Goal: Task Accomplishment & Management: Complete application form

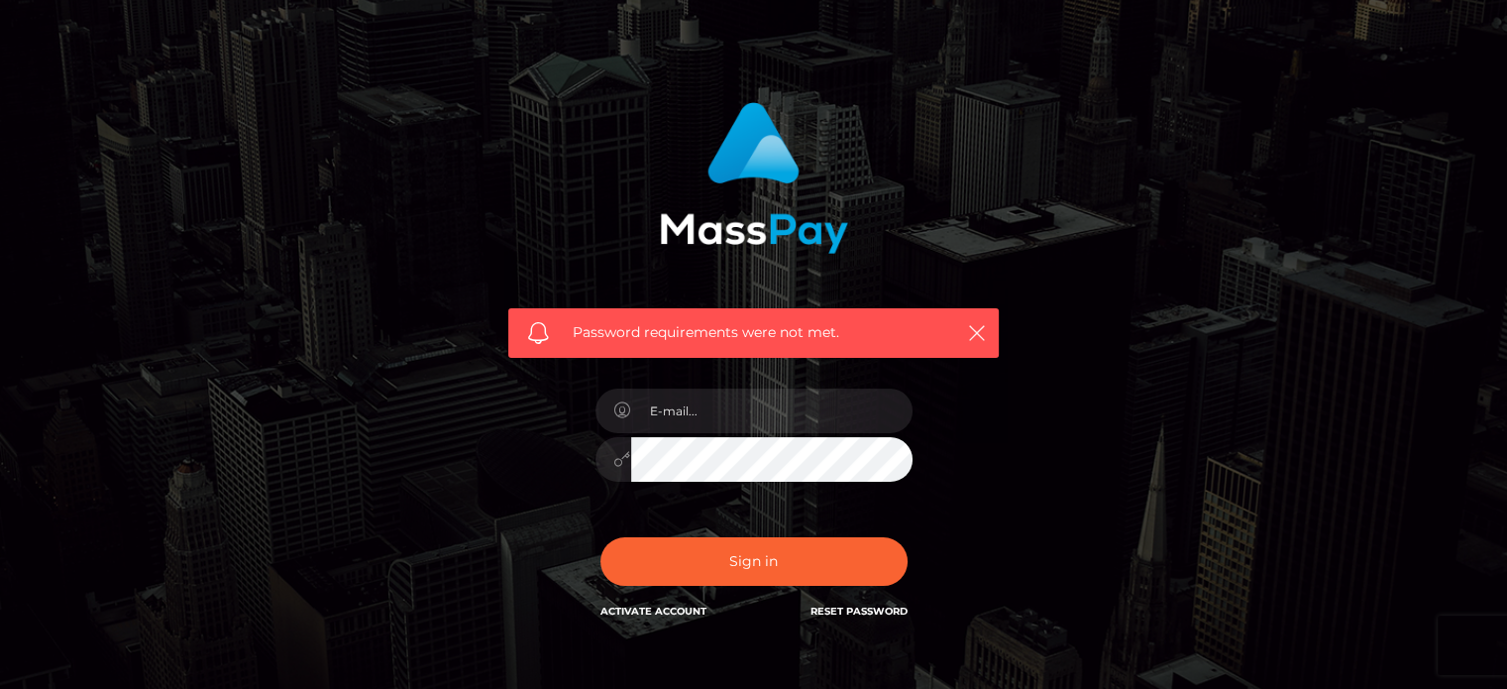
scroll to position [177, 0]
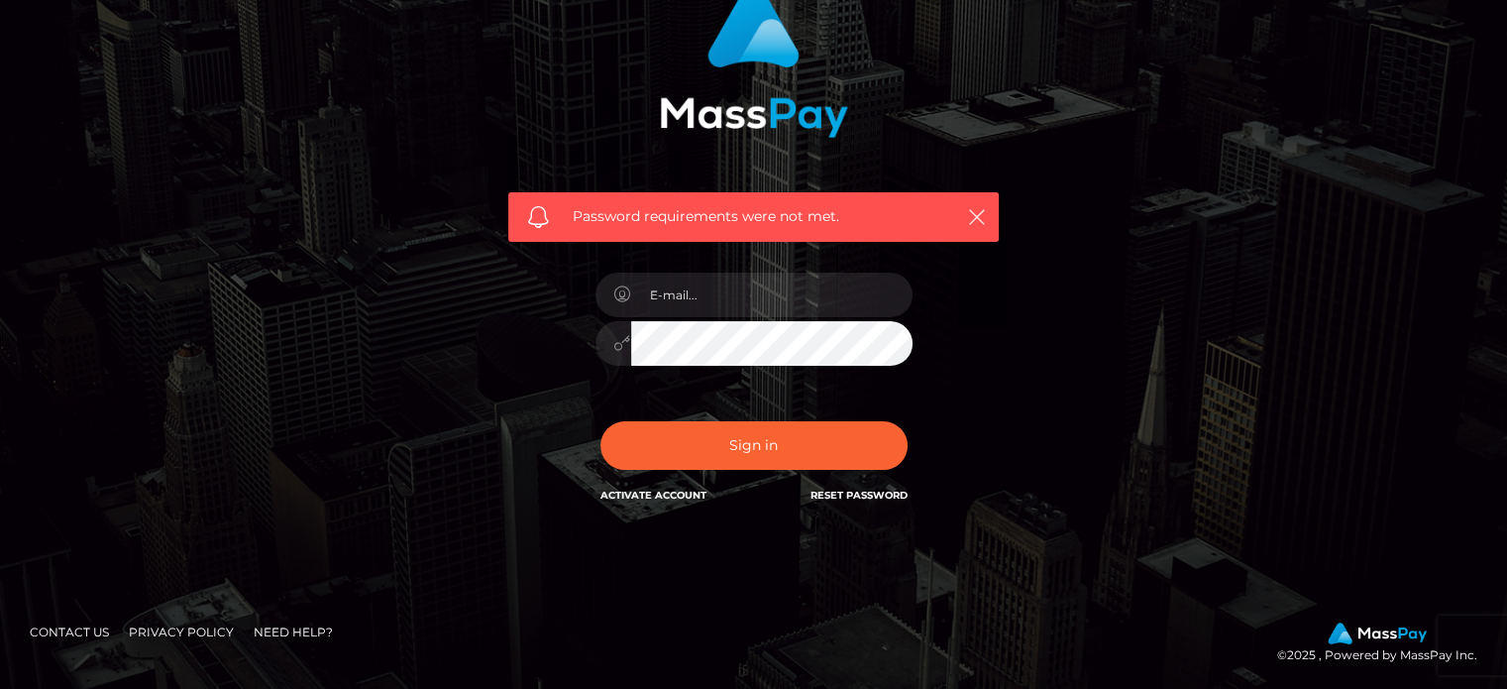
click at [407, 209] on div "Password requirements were not met. In order to protect your account, we're uti…" at bounding box center [754, 256] width 1130 height 570
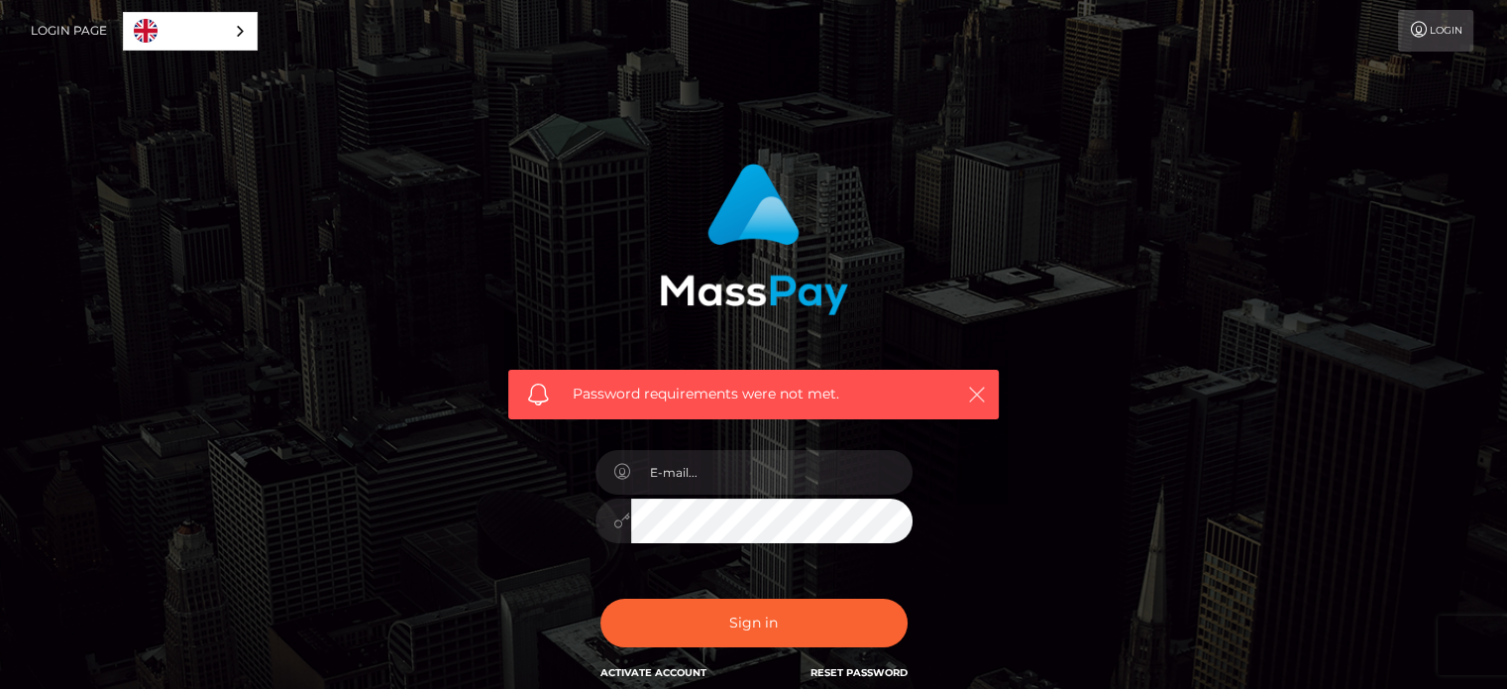
click at [979, 384] on icon "button" at bounding box center [977, 394] width 20 height 20
click at [979, 388] on icon "button" at bounding box center [977, 394] width 20 height 20
click at [973, 406] on div "Password requirements were not met." at bounding box center [753, 395] width 490 height 50
click at [974, 390] on icon "button" at bounding box center [977, 394] width 20 height 20
click at [704, 473] on input "email" at bounding box center [771, 472] width 281 height 45
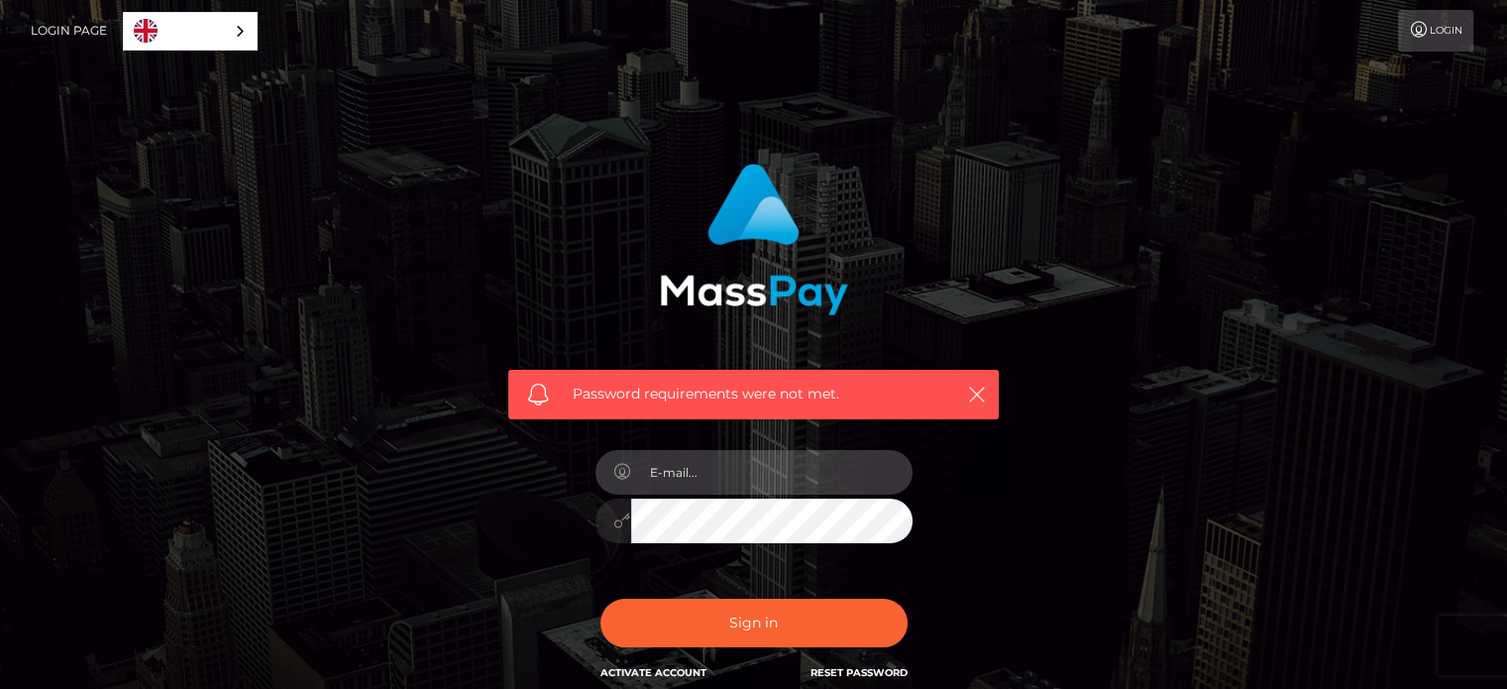
click at [707, 484] on input "email" at bounding box center [771, 472] width 281 height 45
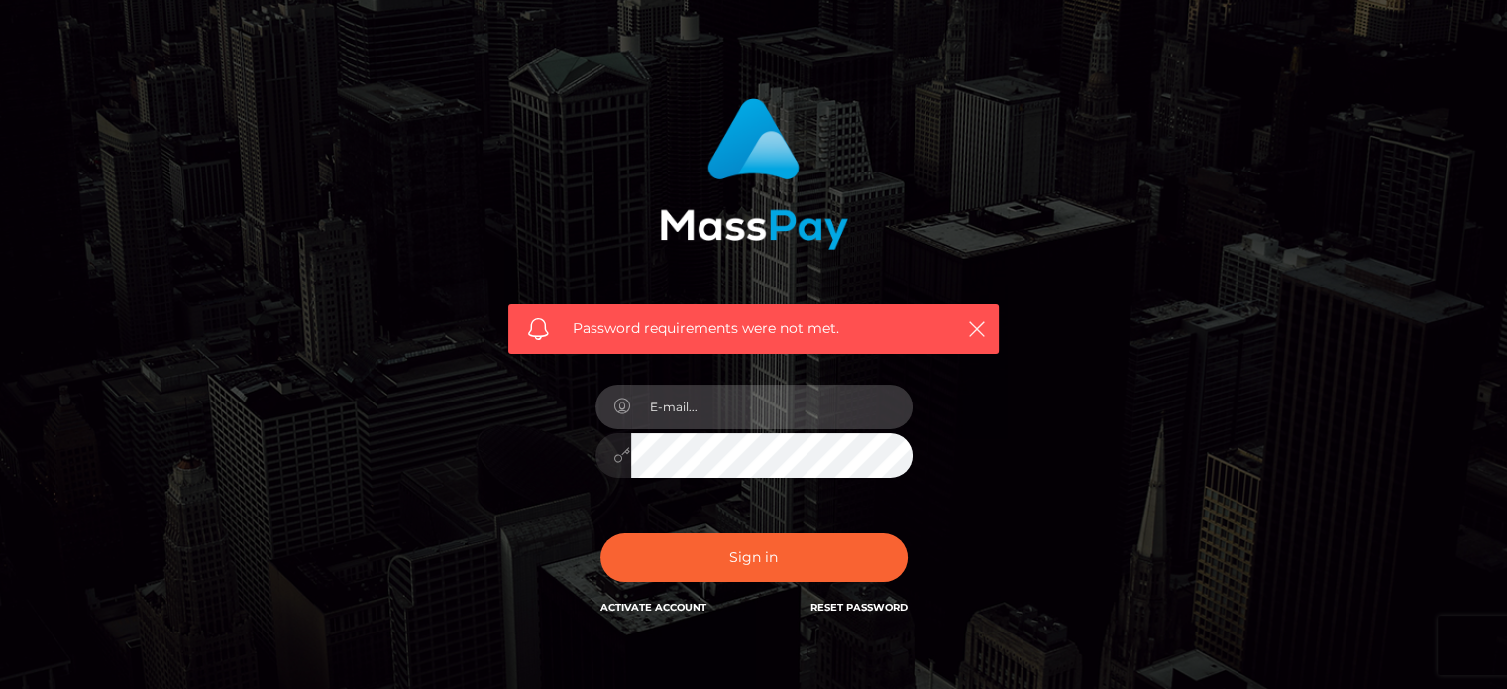
scroll to position [177, 0]
